Goal: Task Accomplishment & Management: Manage account settings

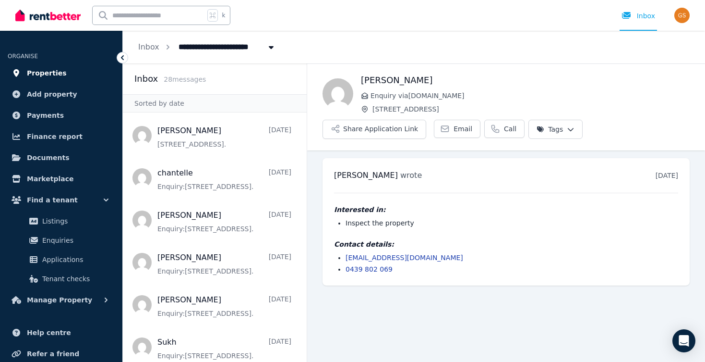
click at [49, 71] on span "Properties" at bounding box center [47, 73] width 40 height 12
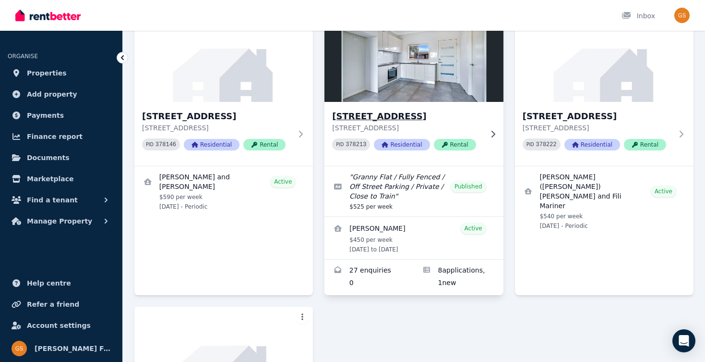
scroll to position [97, 0]
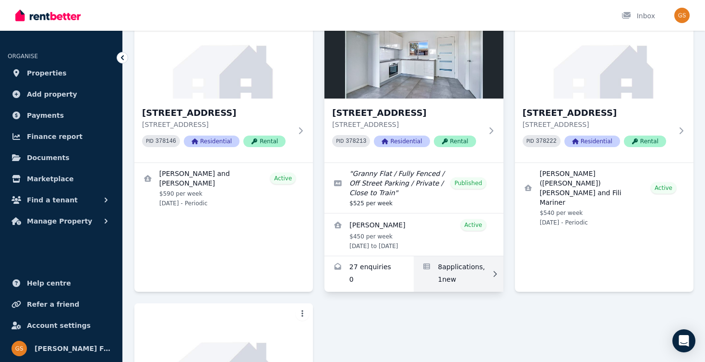
click at [454, 267] on link "Applications for 15A Crown St, Riverstone" at bounding box center [458, 274] width 89 height 36
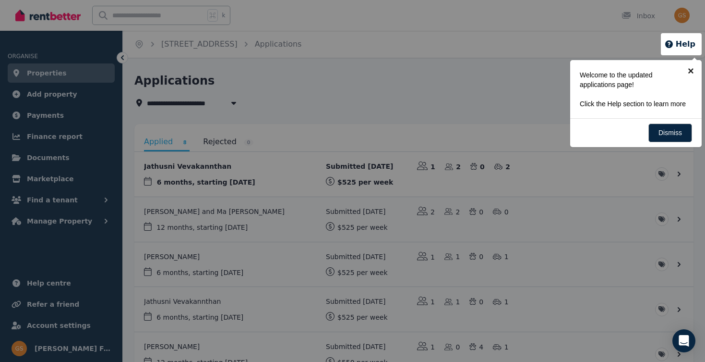
click at [694, 71] on link "×" at bounding box center [691, 71] width 22 height 22
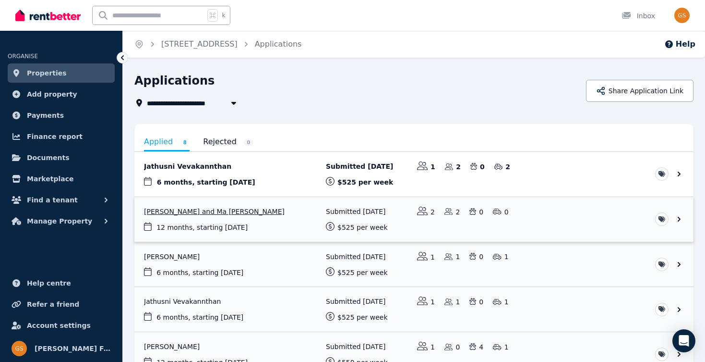
click at [675, 219] on link "View application: Antonio Fernandez and Ma Angelica Fernandez" at bounding box center [413, 219] width 559 height 45
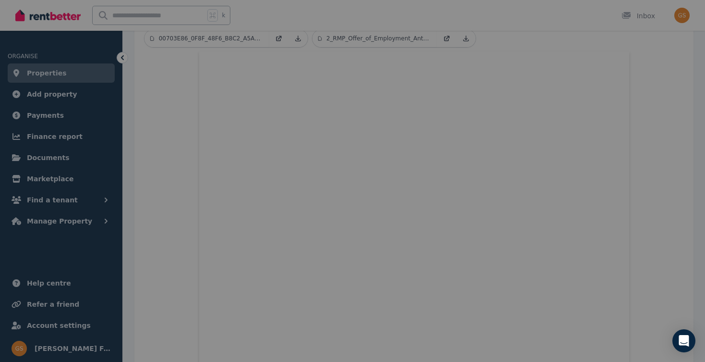
scroll to position [368, 0]
click at [461, 150] on div at bounding box center [352, 181] width 705 height 362
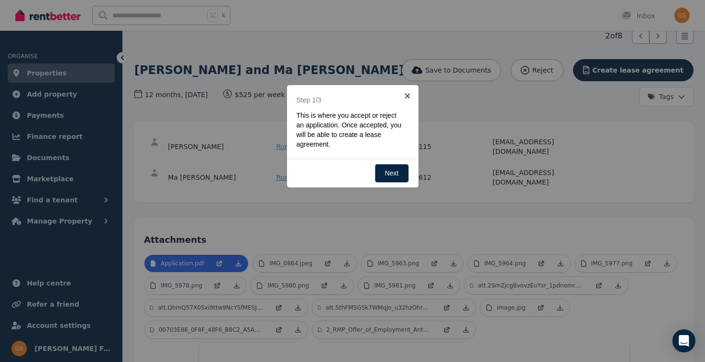
scroll to position [0, 0]
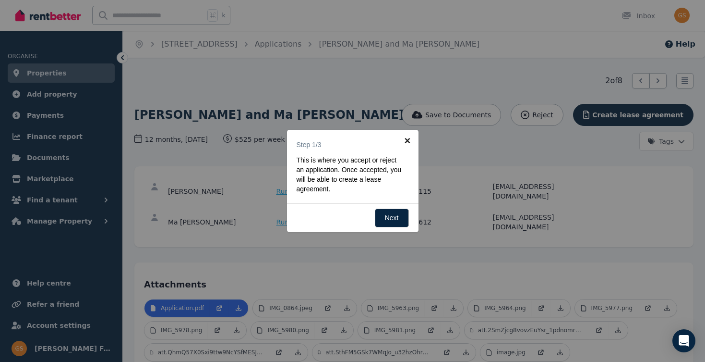
click at [408, 140] on link "×" at bounding box center [408, 141] width 22 height 22
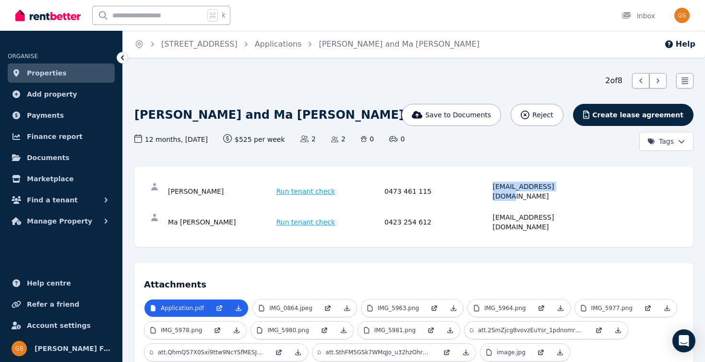
drag, startPoint x: 493, startPoint y: 185, endPoint x: 580, endPoint y: 184, distance: 87.4
click at [580, 184] on div "thony_2278@yahoo.com" at bounding box center [546, 191] width 106 height 19
copy div "thony_2278@yahoo.com"
click at [488, 212] on div "0423 254 612" at bounding box center [438, 221] width 106 height 19
drag, startPoint x: 493, startPoint y: 209, endPoint x: 615, endPoint y: 207, distance: 121.5
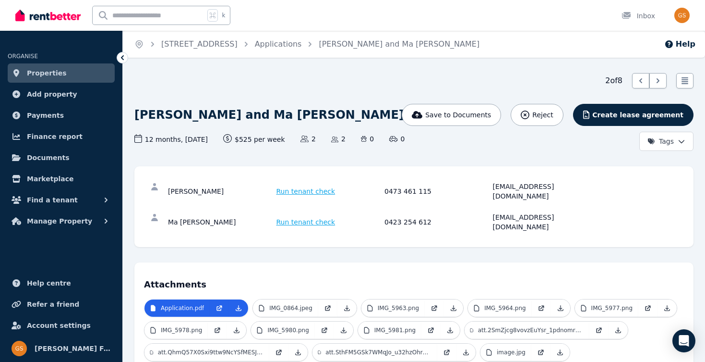
click at [615, 207] on div "Ma Angelica Fernandez Run tenant check 0423 254 612 mariaangelicafernandez01@gm…" at bounding box center [414, 222] width 540 height 31
copy div "mariaangelicafernandez01@gmail.com"
drag, startPoint x: 168, startPoint y: 185, endPoint x: 192, endPoint y: 186, distance: 23.6
click at [192, 186] on div "Antonio Fernandez" at bounding box center [221, 191] width 106 height 19
copy div "Antonio"
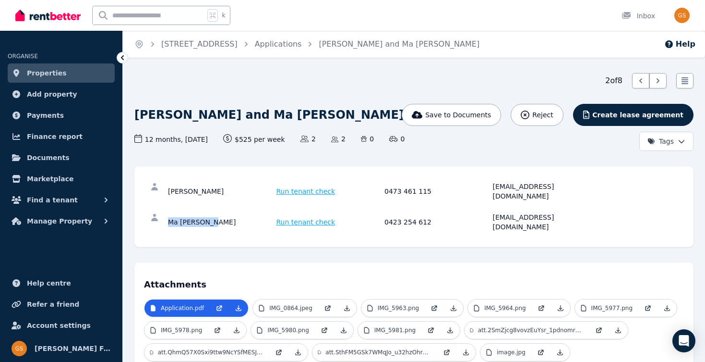
drag, startPoint x: 169, startPoint y: 206, endPoint x: 207, endPoint y: 206, distance: 38.4
click at [207, 212] on div "Ma Angelica Fernandez" at bounding box center [221, 221] width 106 height 19
copy div "Ma Angelica"
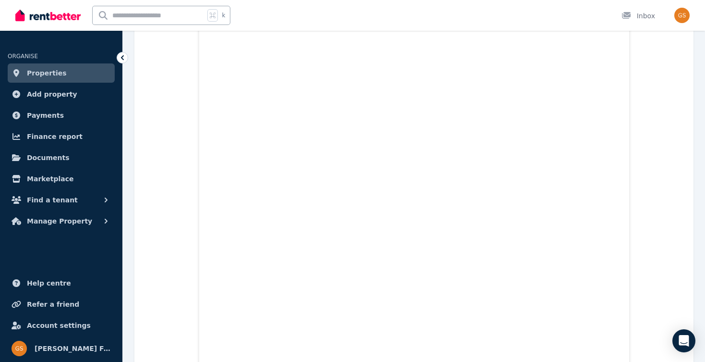
scroll to position [2084, 0]
click at [677, 16] on img "button" at bounding box center [682, 15] width 15 height 15
click at [611, 127] on icon at bounding box center [611, 126] width 8 height 7
